Goal: Check status: Check status

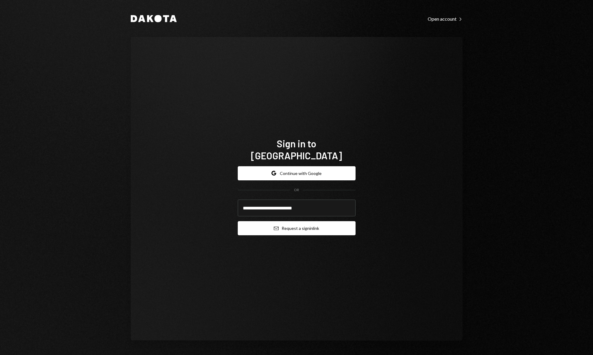
type input "**********"
click at [324, 224] on button "Email Request a sign in link" at bounding box center [297, 228] width 118 height 14
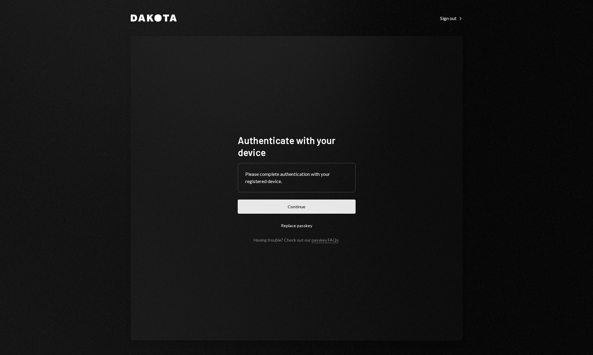
click at [338, 206] on button "Continue" at bounding box center [297, 207] width 118 height 14
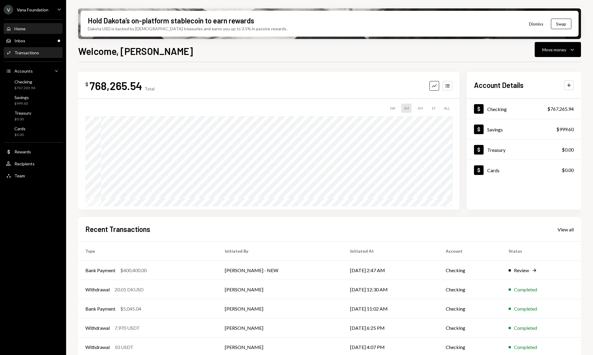
click at [21, 51] on div "Transactions" at bounding box center [26, 52] width 25 height 5
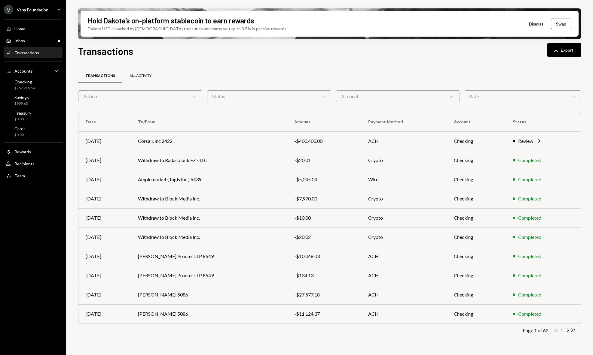
click at [148, 76] on div "All Activity" at bounding box center [140, 75] width 22 height 5
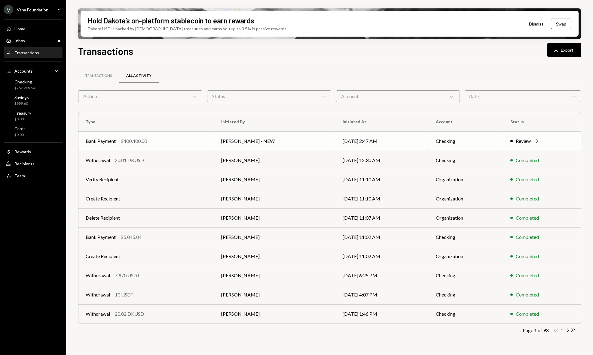
click at [335, 144] on td "[DATE] 2:47 AM" at bounding box center [381, 141] width 93 height 19
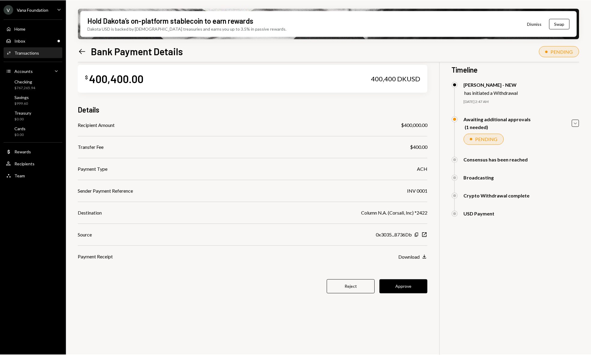
scroll to position [14, 0]
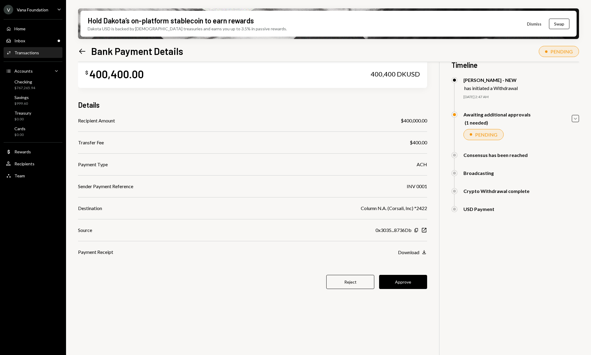
click at [581, 117] on div "Hold Dakota’s on-platform stablecoin to earn rewards Dakota USD is backed by U.…" at bounding box center [328, 177] width 525 height 355
click at [578, 118] on icon "Caret Down" at bounding box center [575, 118] width 7 height 7
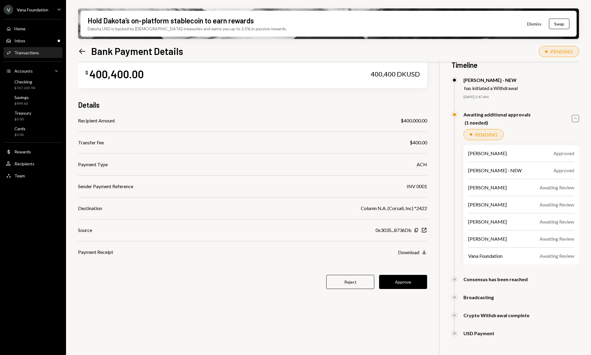
click at [577, 120] on icon "Caret Up" at bounding box center [575, 118] width 7 height 7
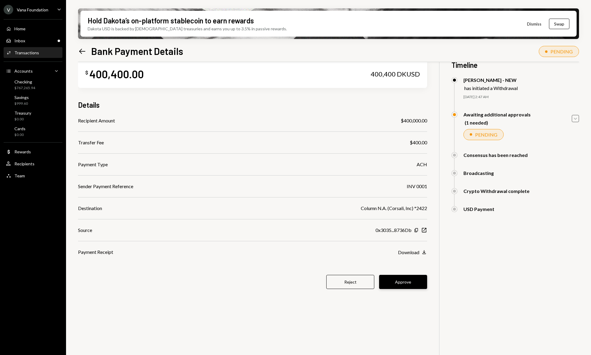
click at [395, 284] on button "Approve" at bounding box center [403, 282] width 48 height 14
